Goal: Task Accomplishment & Management: Use online tool/utility

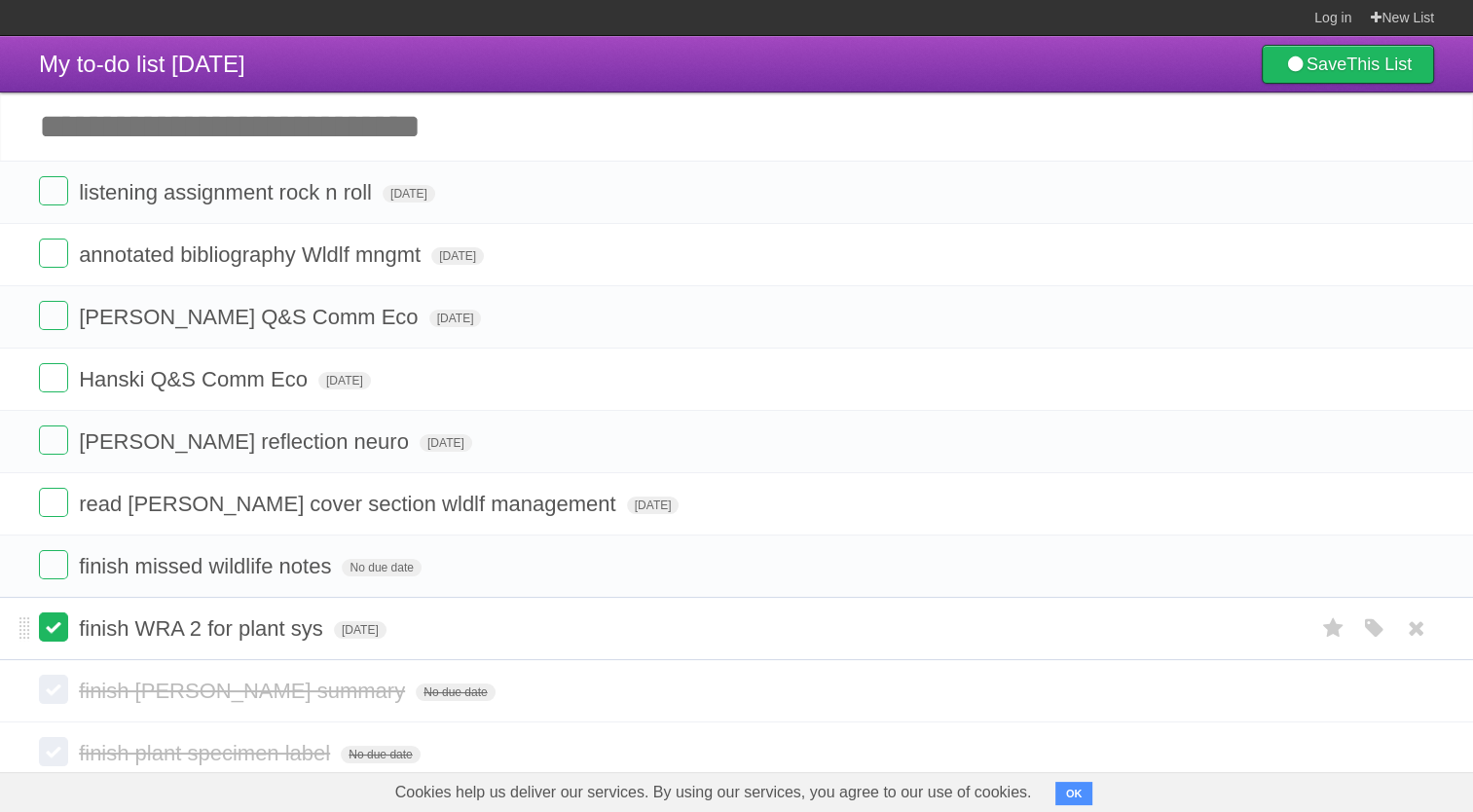
click at [47, 633] on label at bounding box center [53, 626] width 29 height 29
click at [988, 66] on header "My to-do list [DATE] Save This List" at bounding box center [736, 63] width 1473 height 56
click at [137, 130] on input "Add another task" at bounding box center [736, 126] width 1473 height 68
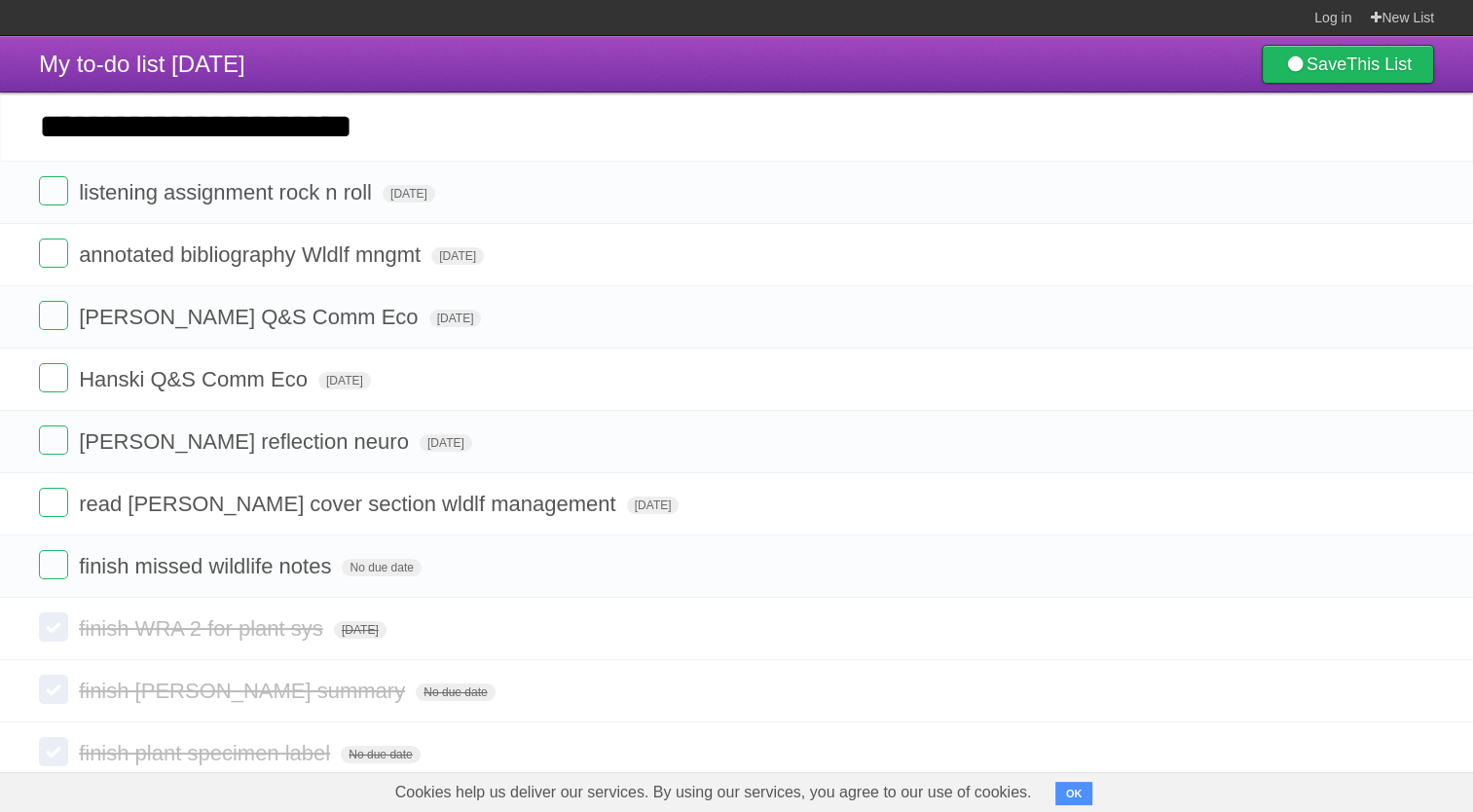
type input "**********"
click input "*********" at bounding box center [0, 0] width 0 height 0
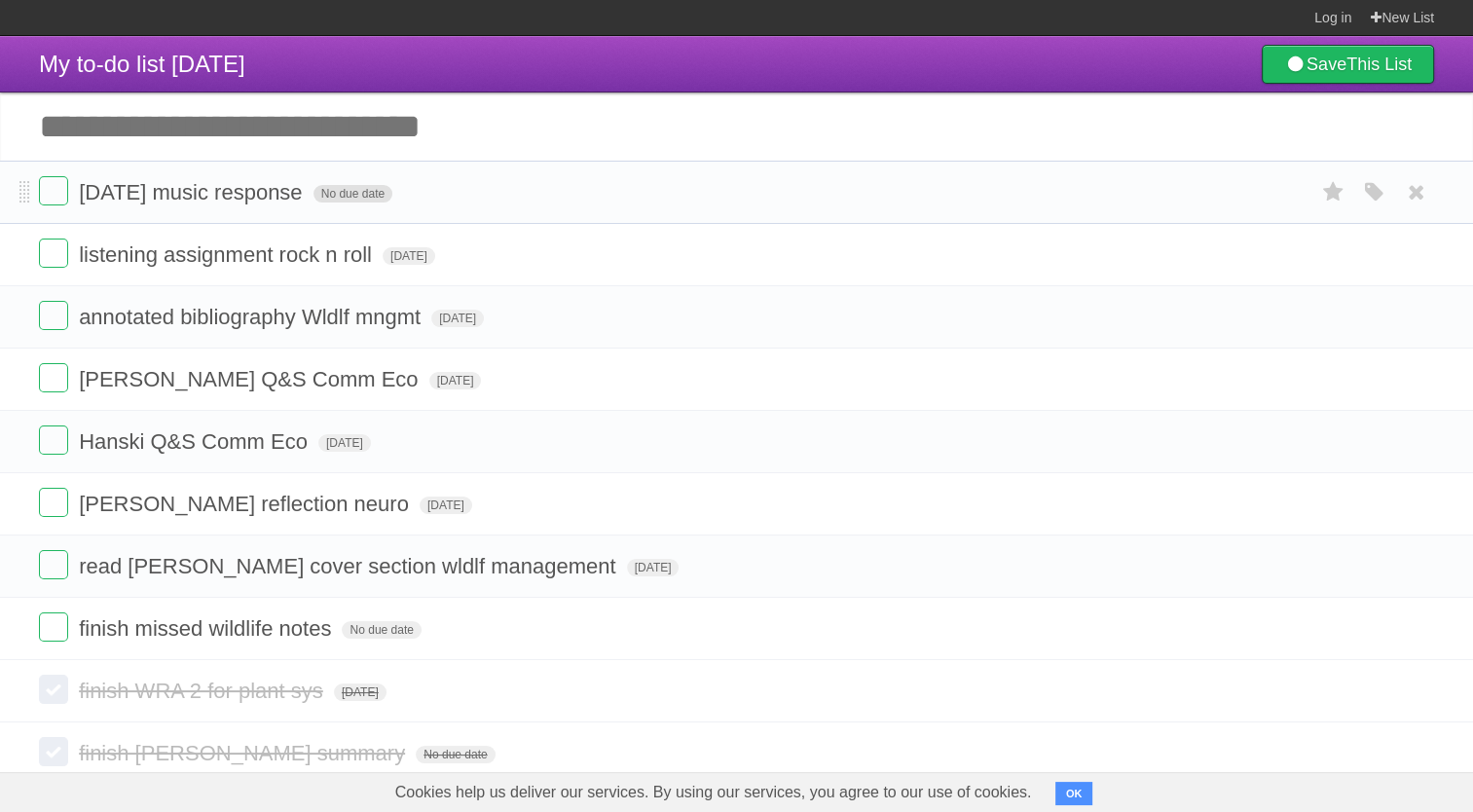
click at [362, 198] on span "No due date" at bounding box center [354, 194] width 79 height 18
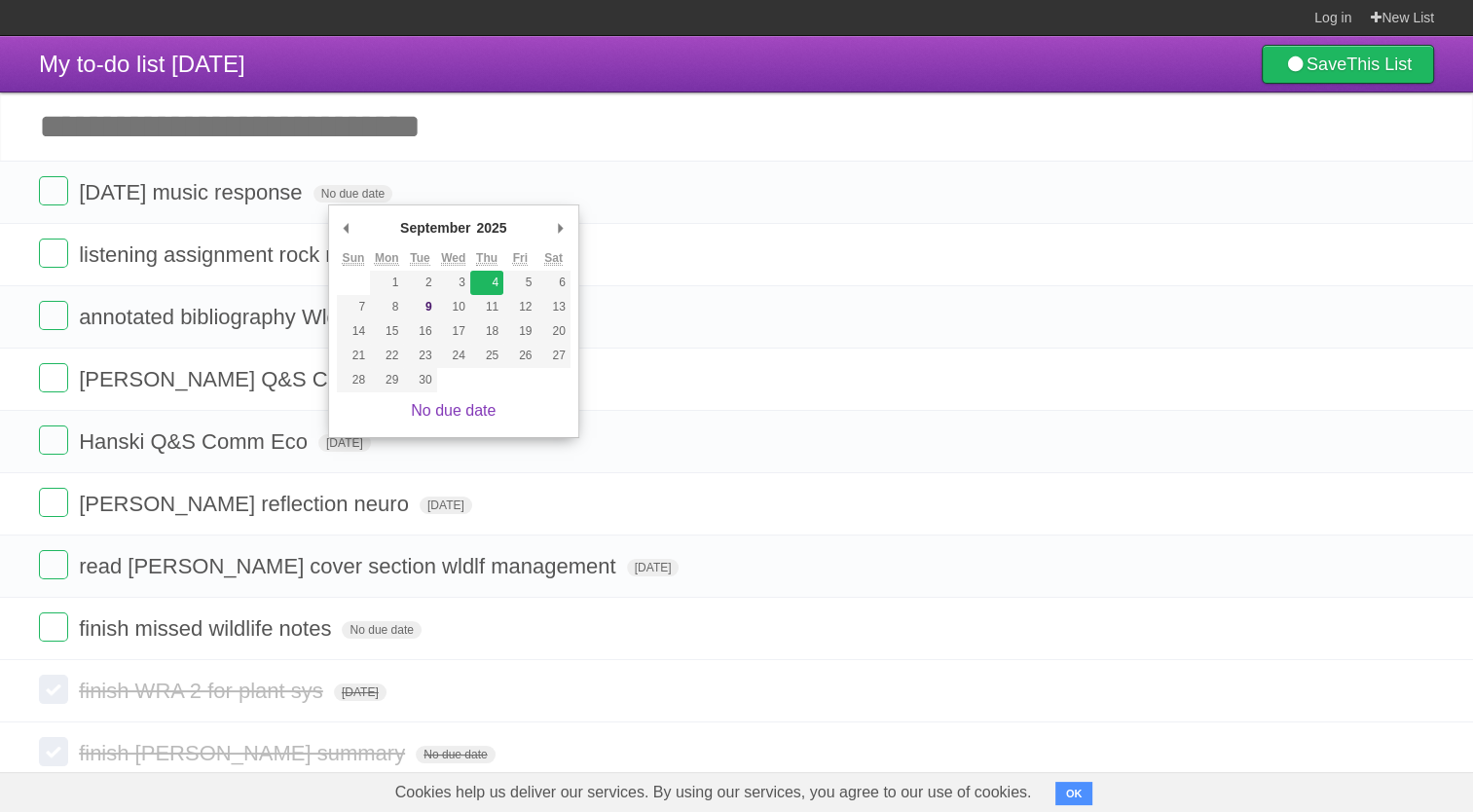
type span "[DATE]"
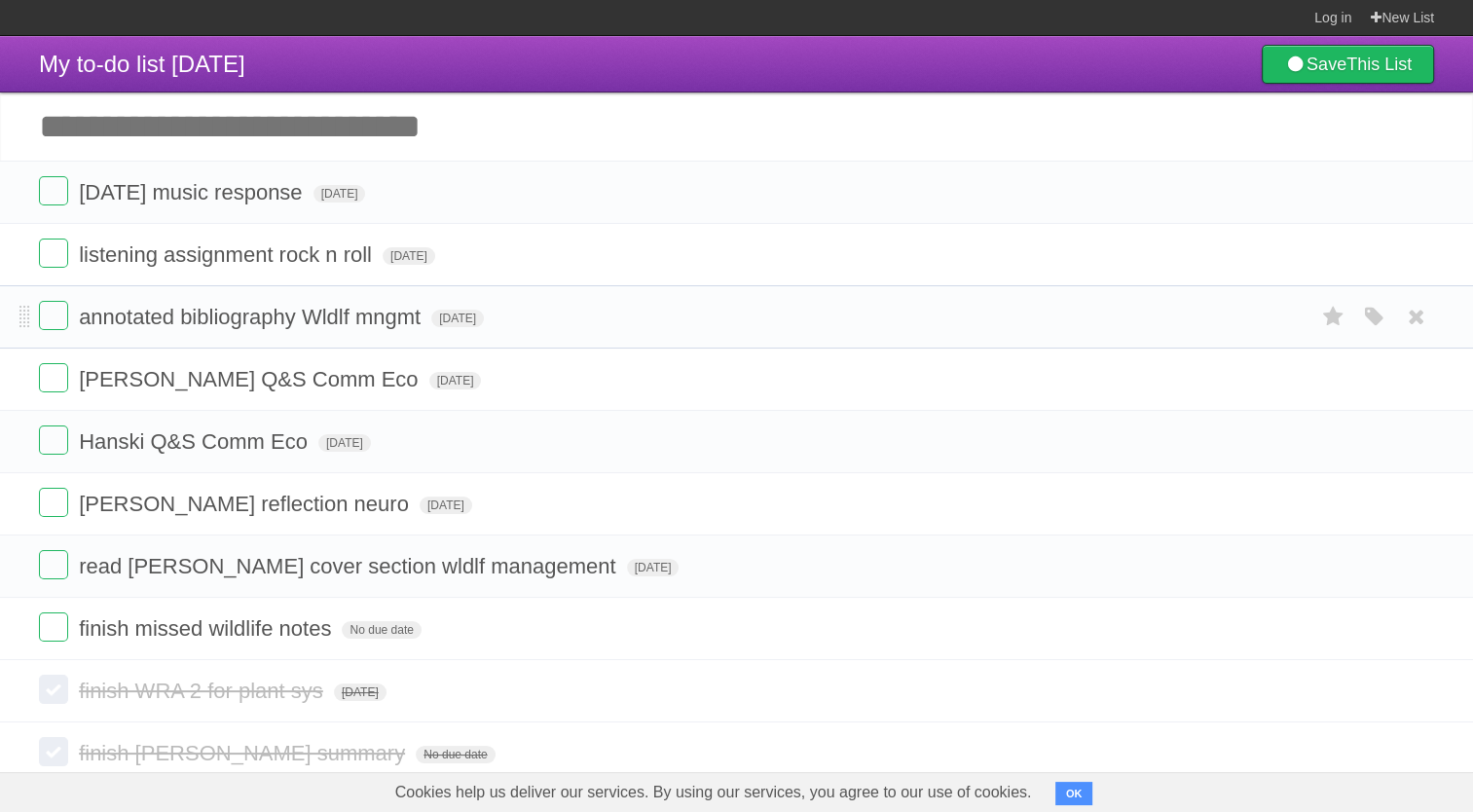
drag, startPoint x: 566, startPoint y: 210, endPoint x: 575, endPoint y: 289, distance: 79.5
click at [575, 289] on ul "thursday music response Thu Sep 04 2025 White Red Blue Green Purple Orange list…" at bounding box center [736, 410] width 1473 height 499
drag, startPoint x: 575, startPoint y: 289, endPoint x: 509, endPoint y: 110, distance: 190.8
click at [509, 110] on input "Add another task" at bounding box center [736, 126] width 1473 height 68
